Goal: Find contact information: Find contact information

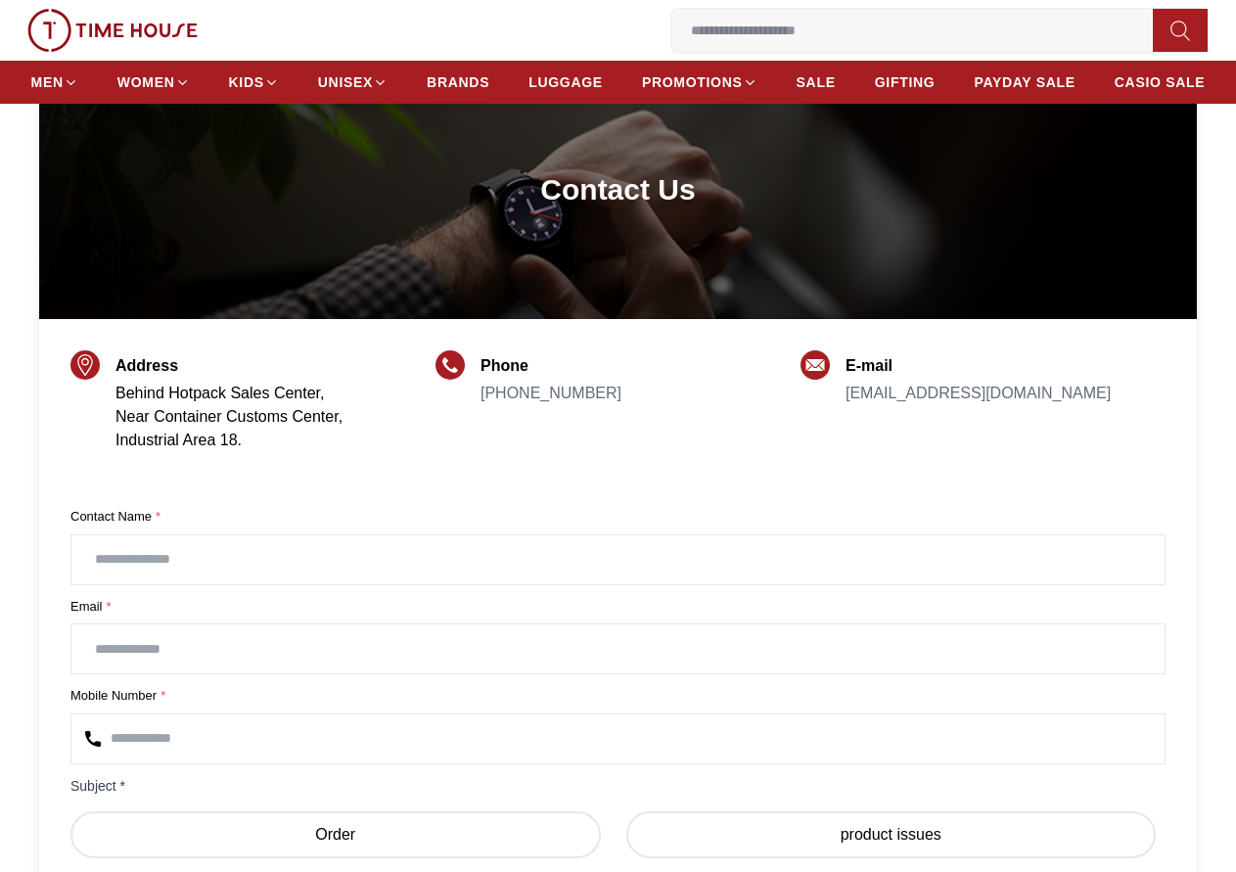
scroll to position [294, 0]
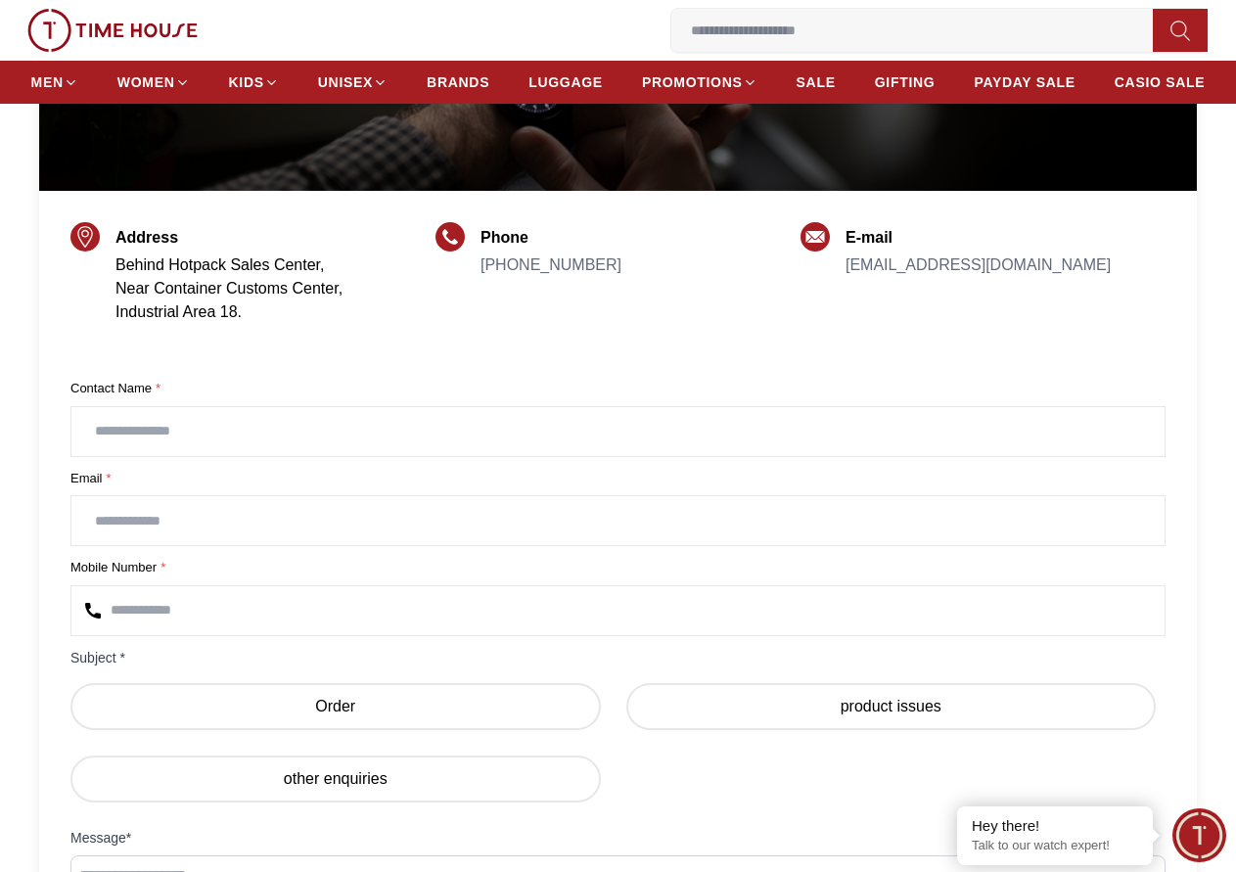
click at [911, 336] on div "E-mail [EMAIL_ADDRESS][DOMAIN_NAME]" at bounding box center [978, 290] width 265 height 129
click at [915, 328] on div "E-mail [EMAIL_ADDRESS][DOMAIN_NAME]" at bounding box center [978, 290] width 265 height 129
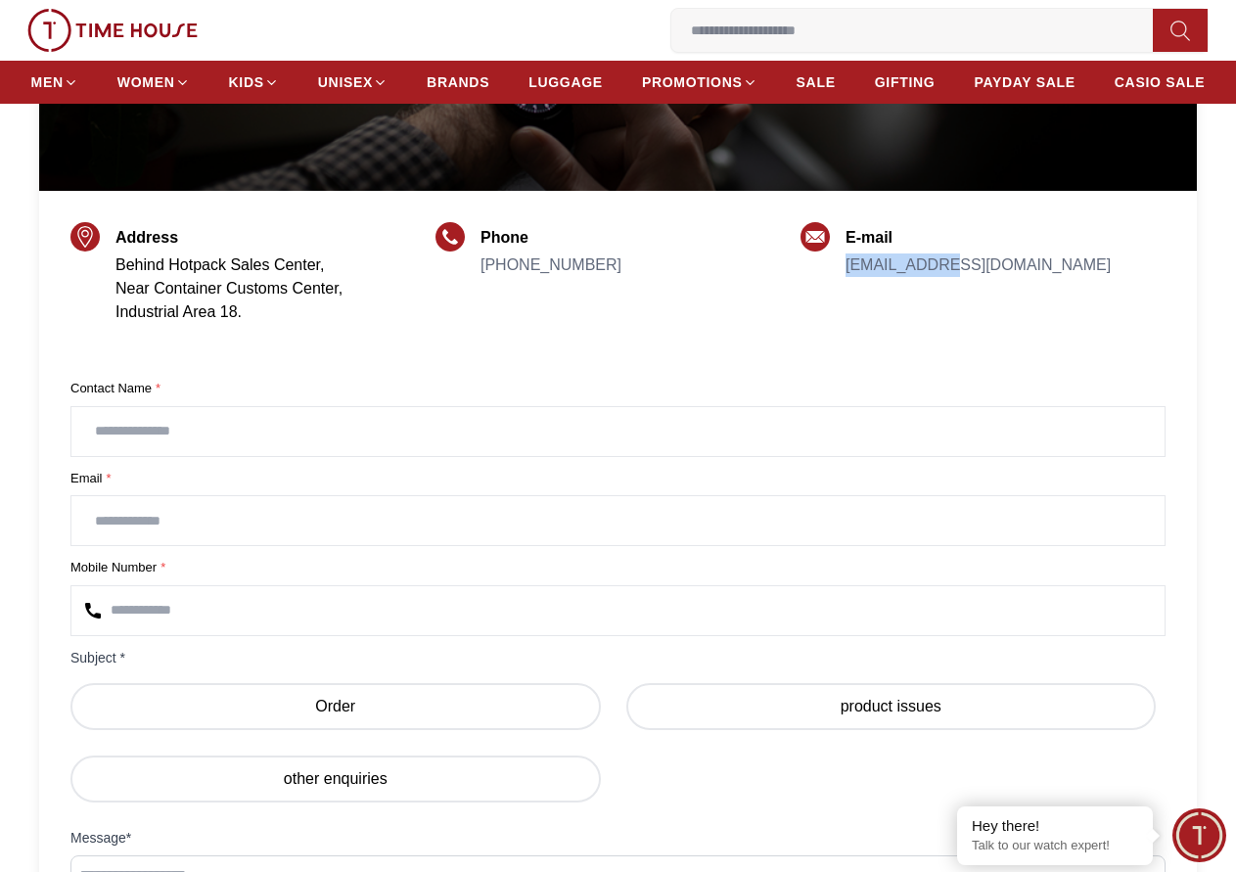
click at [915, 328] on div "E-mail [EMAIL_ADDRESS][DOMAIN_NAME]" at bounding box center [978, 290] width 265 height 129
copy link "[EMAIL_ADDRESS][DOMAIN_NAME]"
